Goal: Communication & Community: Answer question/provide support

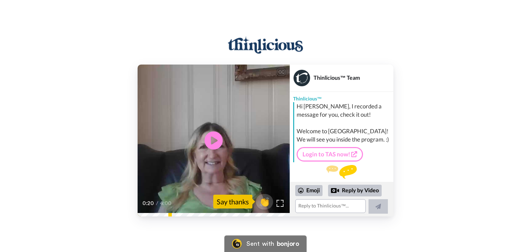
drag, startPoint x: 215, startPoint y: 146, endPoint x: 220, endPoint y: 141, distance: 6.9
click at [214, 145] on icon at bounding box center [214, 141] width 18 height 18
click at [348, 206] on textarea at bounding box center [330, 206] width 71 height 14
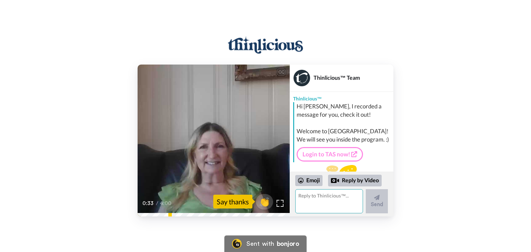
click at [345, 197] on textarea at bounding box center [329, 201] width 68 height 24
click at [343, 193] on textarea at bounding box center [329, 201] width 68 height 24
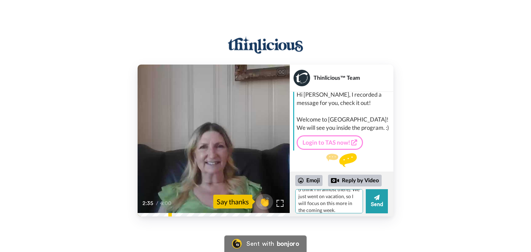
scroll to position [22, 0]
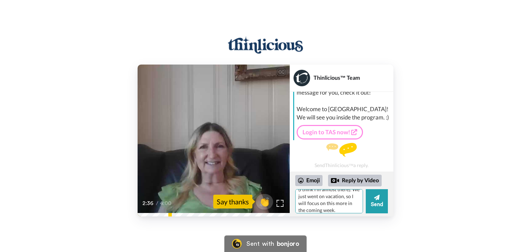
click at [351, 212] on textarea "Hi! Thanks for following up. I'm just very behind on watching the videos and ha…" at bounding box center [329, 201] width 68 height 24
click at [281, 201] on img at bounding box center [280, 203] width 7 height 7
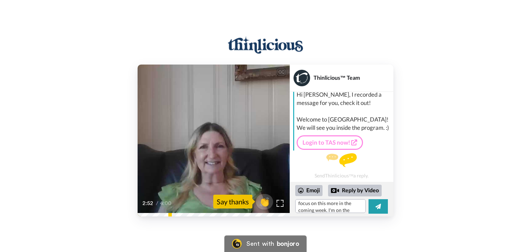
scroll to position [12, 0]
click at [344, 211] on textarea "Hi! Thanks for following up. I'm just very behind on watching the videos and ha…" at bounding box center [330, 206] width 71 height 14
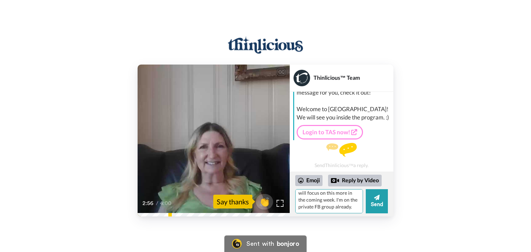
scroll to position [58, 0]
click at [336, 206] on textarea "Hi! Thanks for following up. I'm just very behind on watching the videos and ha…" at bounding box center [329, 201] width 68 height 24
drag, startPoint x: 354, startPoint y: 195, endPoint x: 329, endPoint y: 197, distance: 25.3
click at [329, 197] on textarea "Hi! Thanks for following up. I'm just very behind on watching the videos and ha…" at bounding box center [329, 201] width 68 height 24
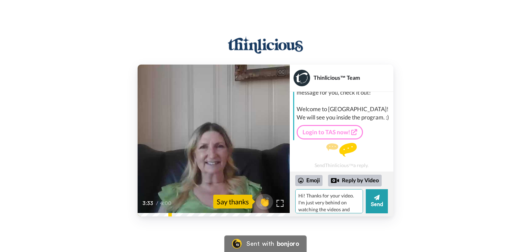
scroll to position [58, 0]
click at [336, 206] on textarea "Hi! Thanks for your video. I'm just very behind on watching the videos and have…" at bounding box center [329, 201] width 68 height 24
drag, startPoint x: 322, startPoint y: 200, endPoint x: 296, endPoint y: 198, distance: 26.0
click at [296, 198] on textarea "Hi! Thanks for your video. I'm just very behind on watching the videos and have…" at bounding box center [329, 201] width 68 height 24
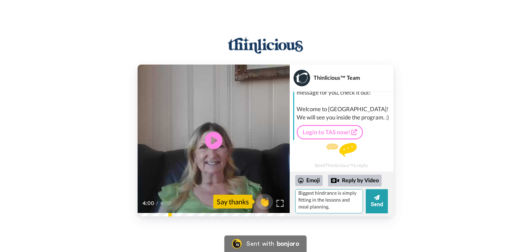
scroll to position [85, 0]
click at [304, 199] on textarea "Hi! Thanks for your video. I'm just very behind on watching the videos and have…" at bounding box center [329, 201] width 68 height 24
click at [349, 210] on textarea "Hi! Thanks for your video. I'm just very behind on watching the videos and have…" at bounding box center [329, 201] width 68 height 24
type textarea "Hi! Thanks for your video. I'm just very behind on watching the videos and have…"
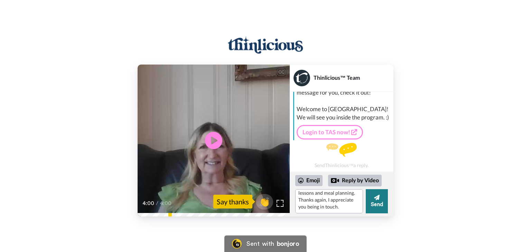
click at [372, 200] on button "Send" at bounding box center [377, 201] width 22 height 24
drag, startPoint x: 342, startPoint y: 209, endPoint x: 297, endPoint y: 190, distance: 49.4
click at [297, 190] on textarea "Hi! Thanks for your video. I'm just very behind on watching the videos and have…" at bounding box center [329, 201] width 68 height 24
click at [379, 202] on button "Send" at bounding box center [377, 201] width 22 height 24
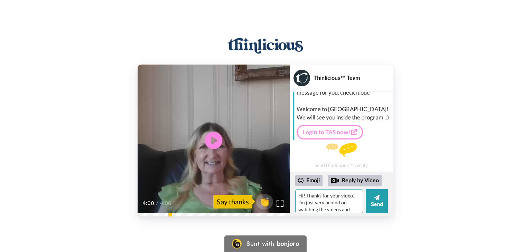
click at [356, 208] on textarea "Hi! Thanks for your video. I'm just very behind on watching the videos and have…" at bounding box center [329, 201] width 68 height 24
click at [347, 206] on textarea "Hi! Thanks for your video. I'm just very behind on watching the videos and have…" at bounding box center [329, 201] width 68 height 24
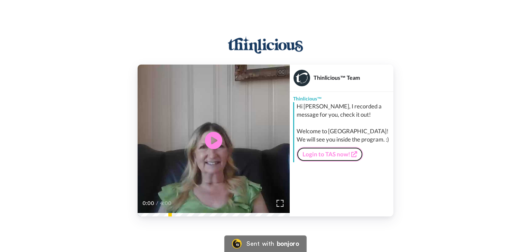
click at [337, 152] on link "Login to TAS now!" at bounding box center [330, 154] width 66 height 15
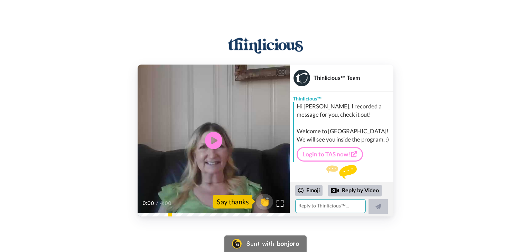
click at [346, 207] on textarea at bounding box center [330, 206] width 71 height 14
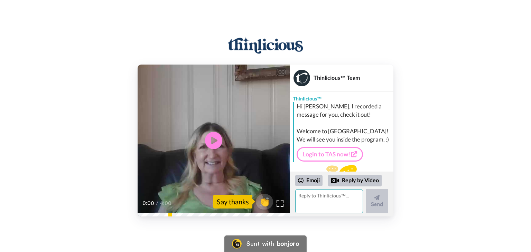
paste textarea "Hi! Thanks for your video. I'm just very behind on watching the videos and have…"
type textarea "Hi! Thanks for your video. I'm just very behind on watching the videos and have…"
click at [382, 200] on button "Send" at bounding box center [377, 201] width 22 height 24
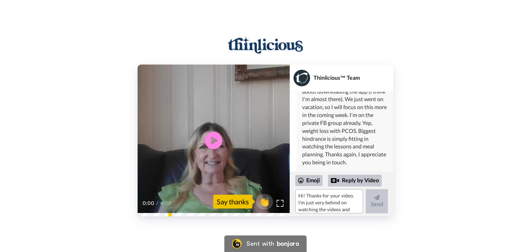
scroll to position [131, 0]
